Goal: Task Accomplishment & Management: Use online tool/utility

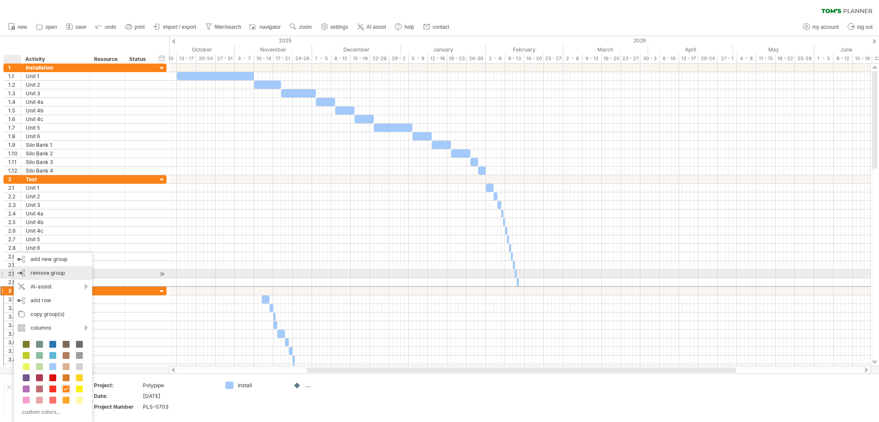
click at [50, 273] on span "remove group" at bounding box center [47, 273] width 34 height 6
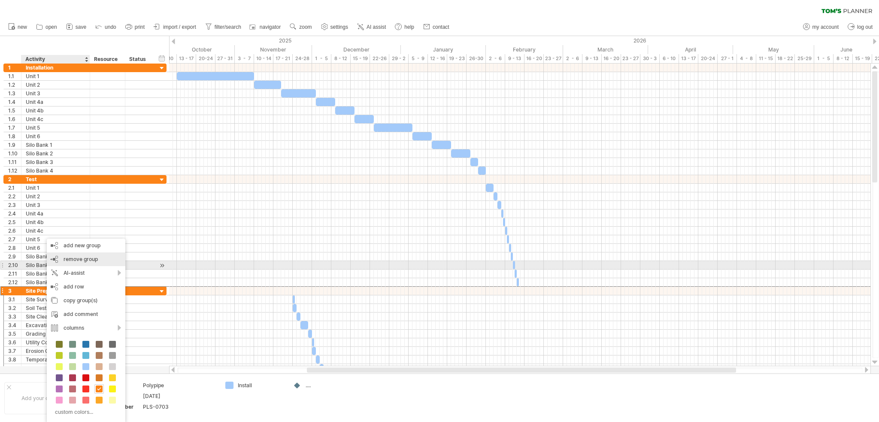
click at [81, 263] on div "remove group remove selected groups" at bounding box center [86, 259] width 79 height 14
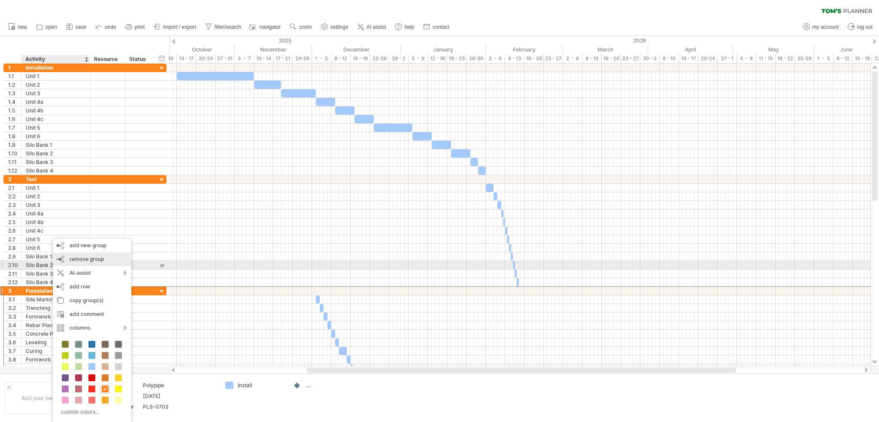
click at [81, 264] on div "remove group remove selected groups" at bounding box center [92, 259] width 79 height 14
click at [79, 263] on div "remove group remove selected groups" at bounding box center [91, 259] width 79 height 14
click at [83, 259] on span "remove group" at bounding box center [86, 259] width 34 height 6
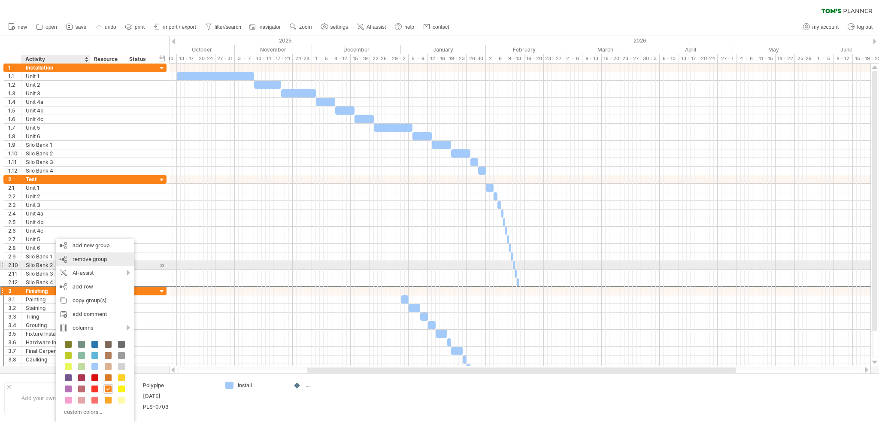
click at [86, 261] on span "remove group" at bounding box center [90, 259] width 34 height 6
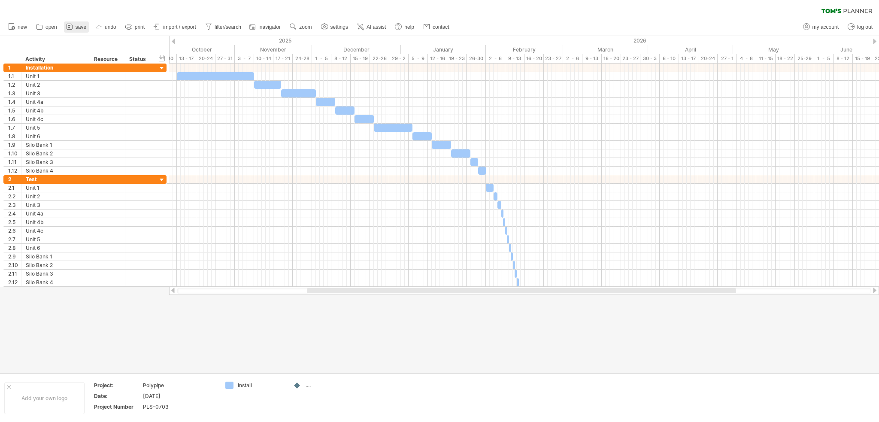
click at [85, 23] on link "save" at bounding box center [76, 26] width 25 height 11
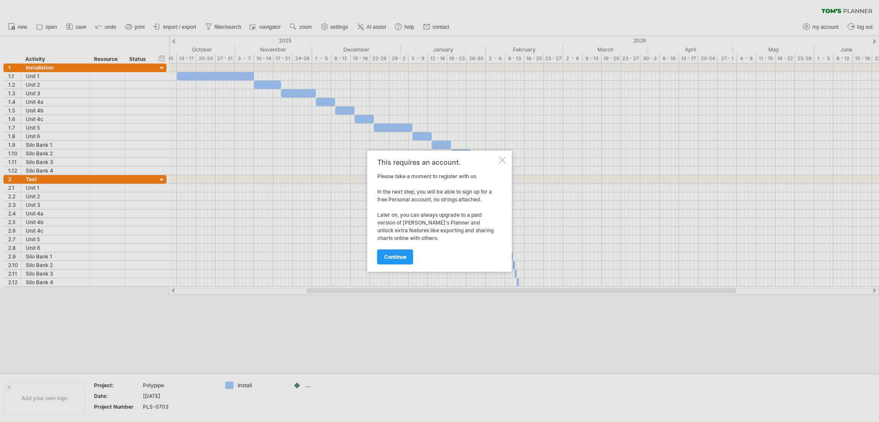
click at [501, 159] on div at bounding box center [502, 160] width 7 height 7
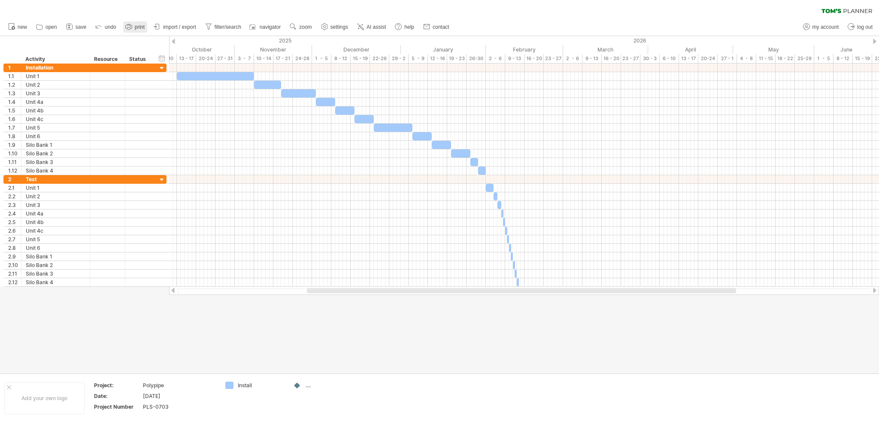
click at [139, 24] on span "print" at bounding box center [140, 27] width 10 height 6
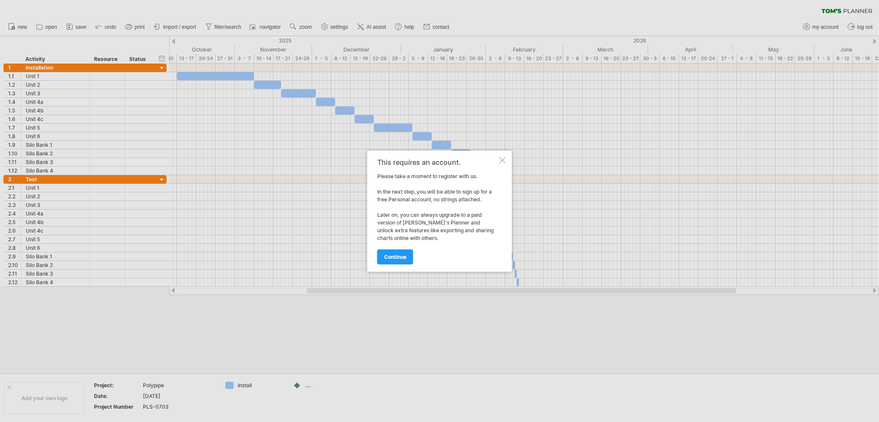
click at [498, 161] on div "This requires an account. Please take a moment to register with us. In the next…" at bounding box center [439, 211] width 145 height 121
click at [501, 161] on div at bounding box center [502, 160] width 7 height 7
